Goal: Transaction & Acquisition: Purchase product/service

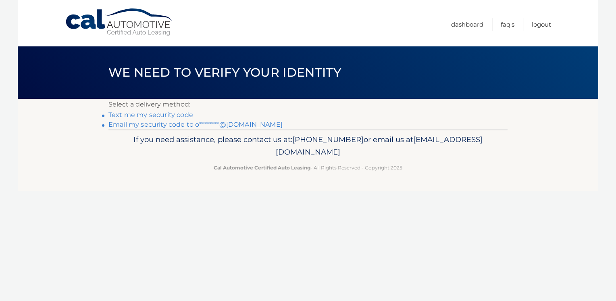
click at [240, 121] on link "Email my security code to o********@gmail.com" at bounding box center [195, 125] width 174 height 8
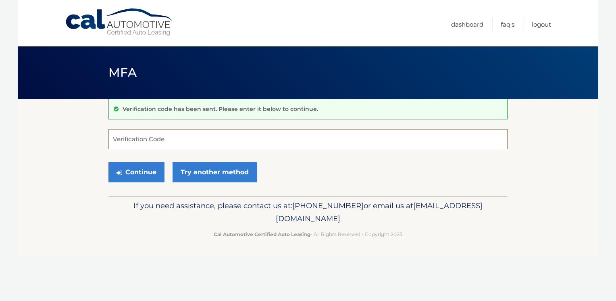
click at [241, 136] on input "Verification Code" at bounding box center [307, 139] width 399 height 20
type input "150031"
click at [142, 171] on button "Continue" at bounding box center [136, 172] width 56 height 20
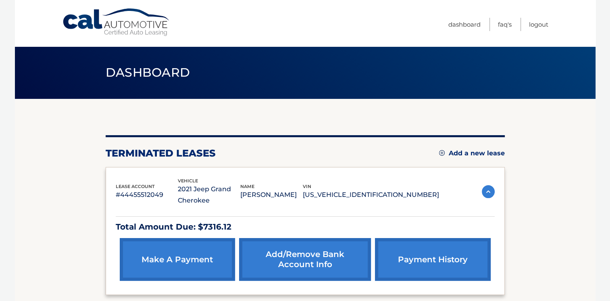
click at [191, 260] on link "make a payment" at bounding box center [177, 259] width 115 height 43
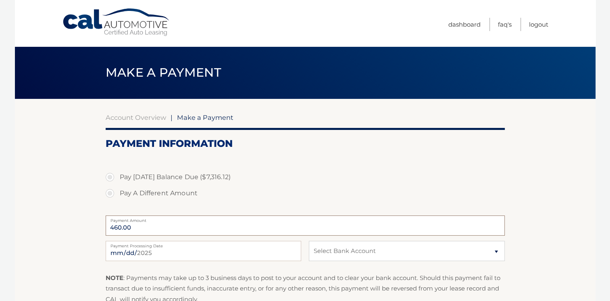
click at [138, 225] on input "460.00" at bounding box center [305, 225] width 399 height 20
click at [160, 223] on input "460.00" at bounding box center [305, 225] width 399 height 20
click at [110, 192] on label "Pay A Different Amount" at bounding box center [305, 193] width 399 height 16
click at [110, 192] on input "Pay A Different Amount" at bounding box center [113, 191] width 8 height 13
radio input "true"
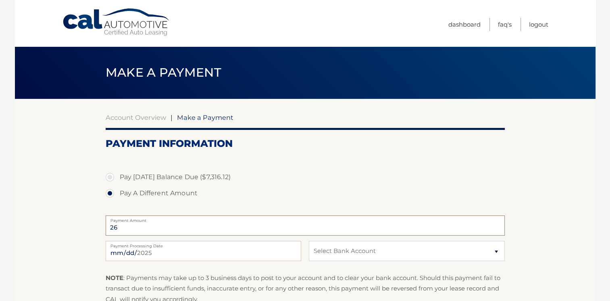
type input "2"
type input "275.00"
click at [450, 255] on select "Select Bank Account Checking CAPITAL ONE N.A. *****3372 T&#039;s Gray Shadow MU…" at bounding box center [407, 251] width 196 height 20
select select "ODk5NjlhOWMtMWM3Yy00NTkxLWJlZjktYzYzODY2NTVkYjVm"
click at [309, 241] on select "Select Bank Account Checking CAPITAL ONE N.A. *****3372 T&#039;s Gray Shadow MU…" at bounding box center [407, 251] width 196 height 20
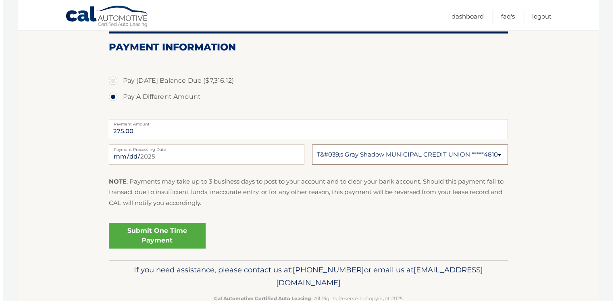
scroll to position [97, 0]
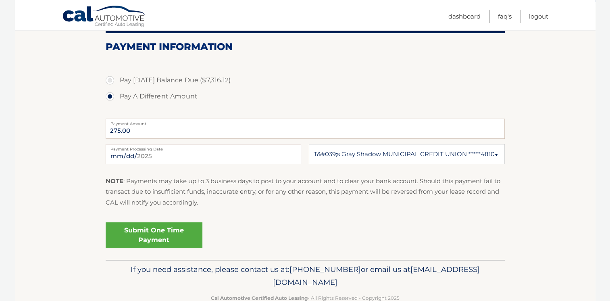
click at [160, 234] on link "Submit One Time Payment" at bounding box center [154, 235] width 97 height 26
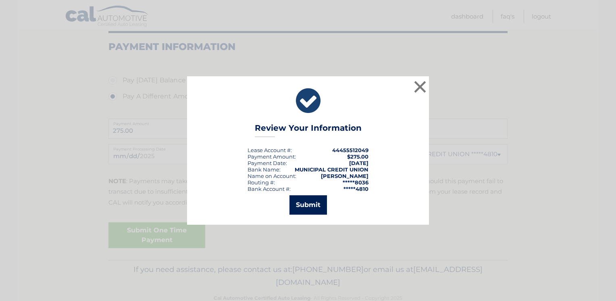
click at [310, 205] on button "Submit" at bounding box center [309, 204] width 38 height 19
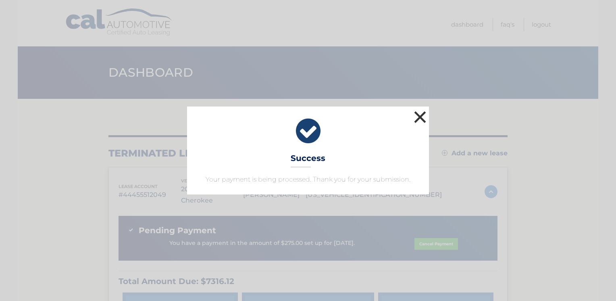
click at [424, 112] on button "×" at bounding box center [420, 117] width 16 height 16
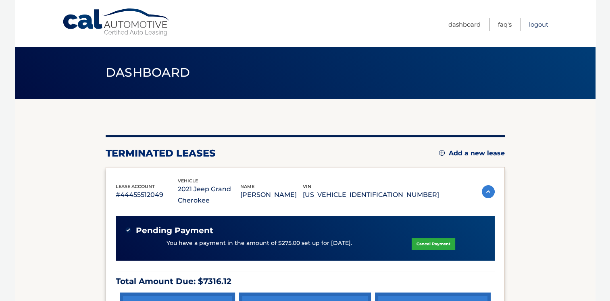
click at [536, 28] on link "Logout" at bounding box center [538, 24] width 19 height 13
